Goal: Navigation & Orientation: Find specific page/section

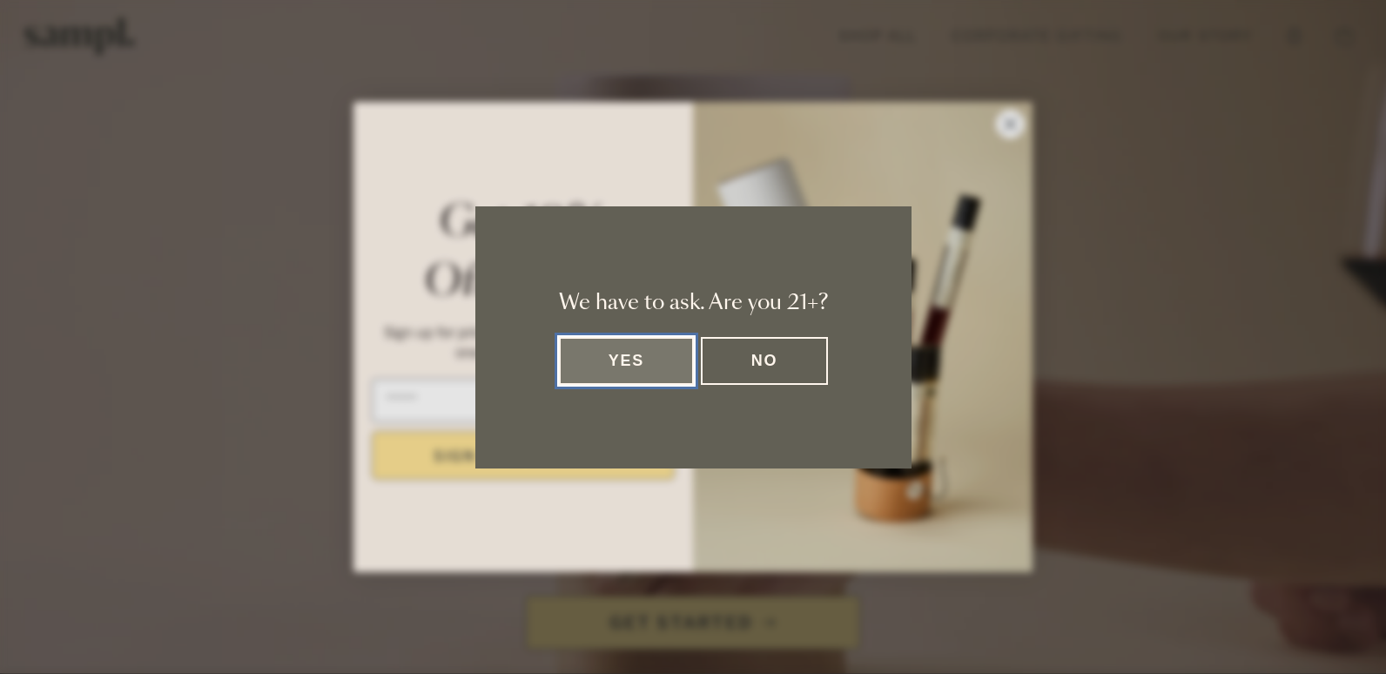
click at [624, 374] on button "Yes" at bounding box center [627, 361] width 136 height 48
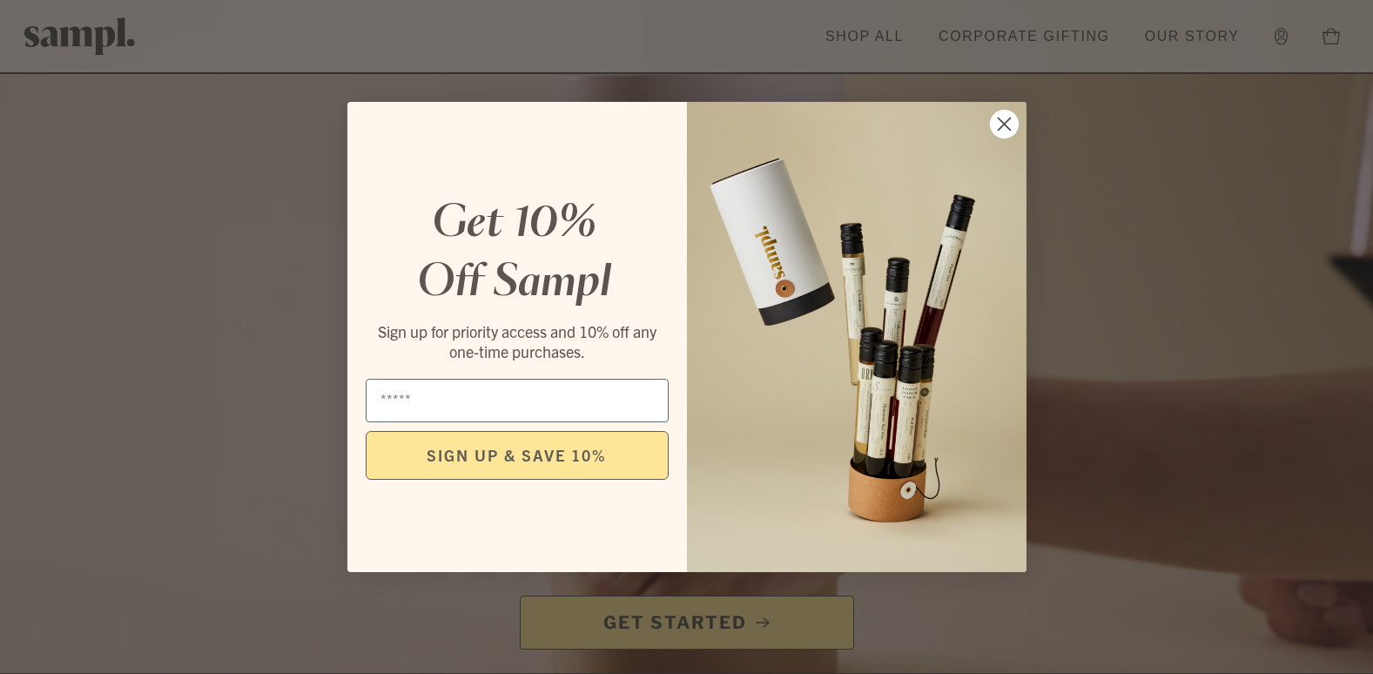
click at [1011, 128] on circle "Close dialog" at bounding box center [1003, 124] width 29 height 29
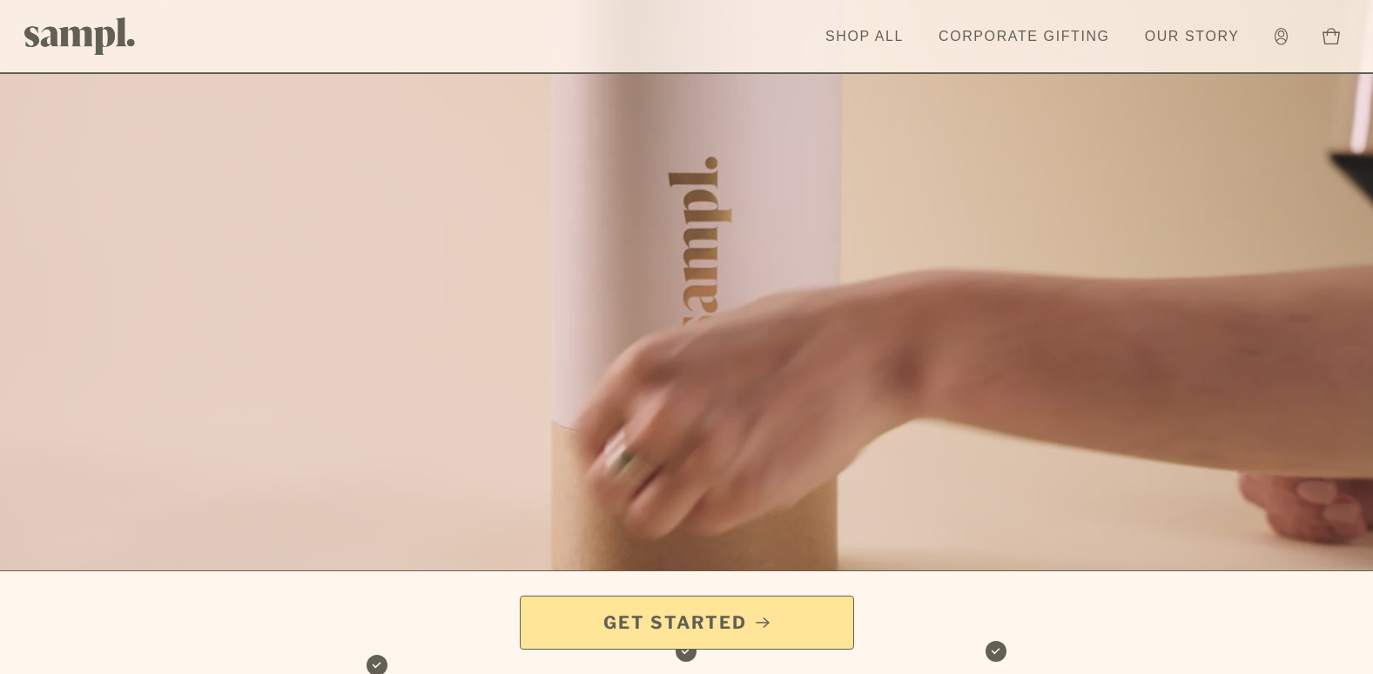
scroll to position [109, 0]
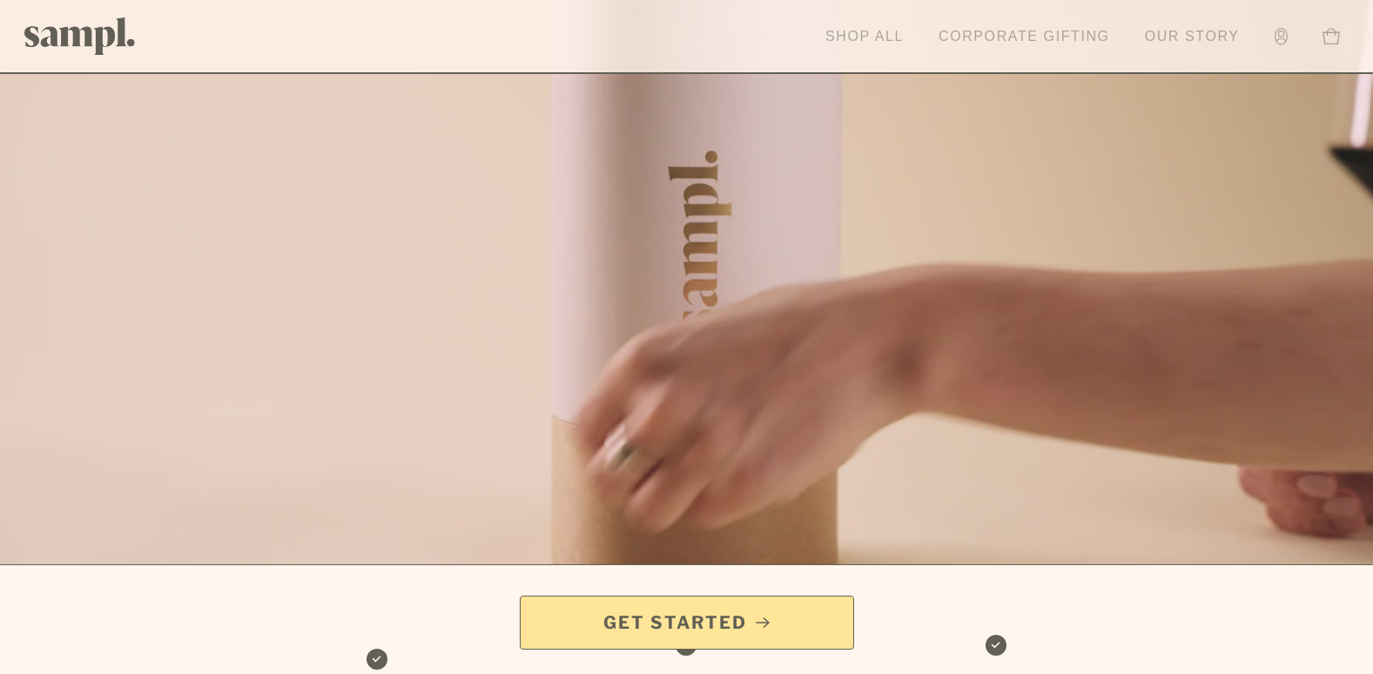
click at [831, 51] on link "Shop All" at bounding box center [865, 36] width 96 height 38
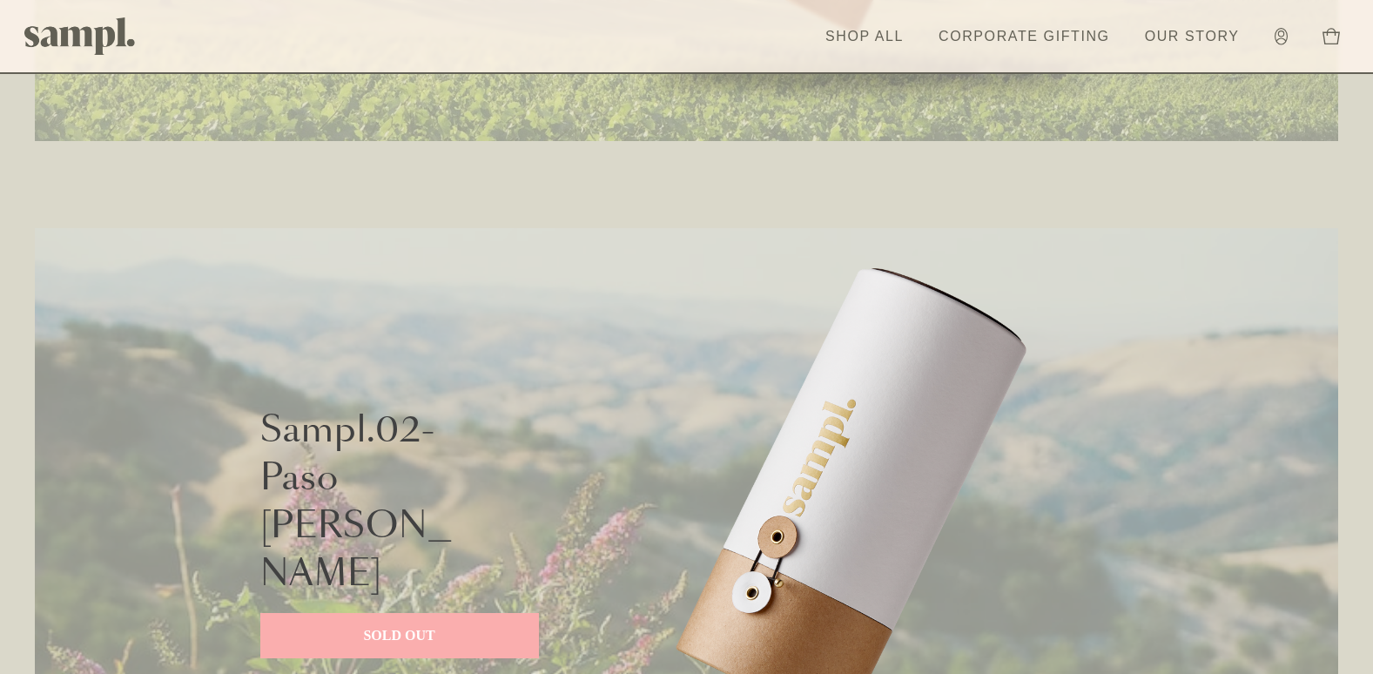
scroll to position [1284, 0]
